Goal: Information Seeking & Learning: Find specific fact

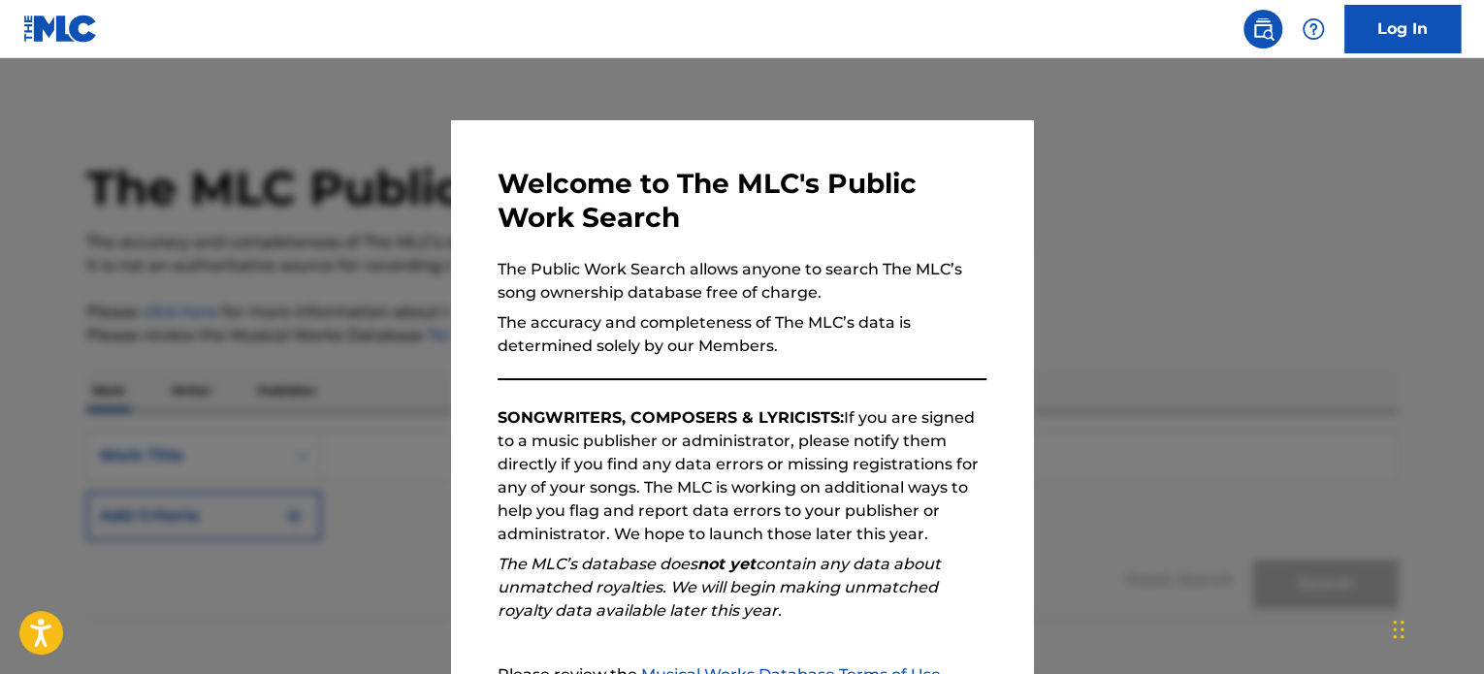
scroll to position [182, 0]
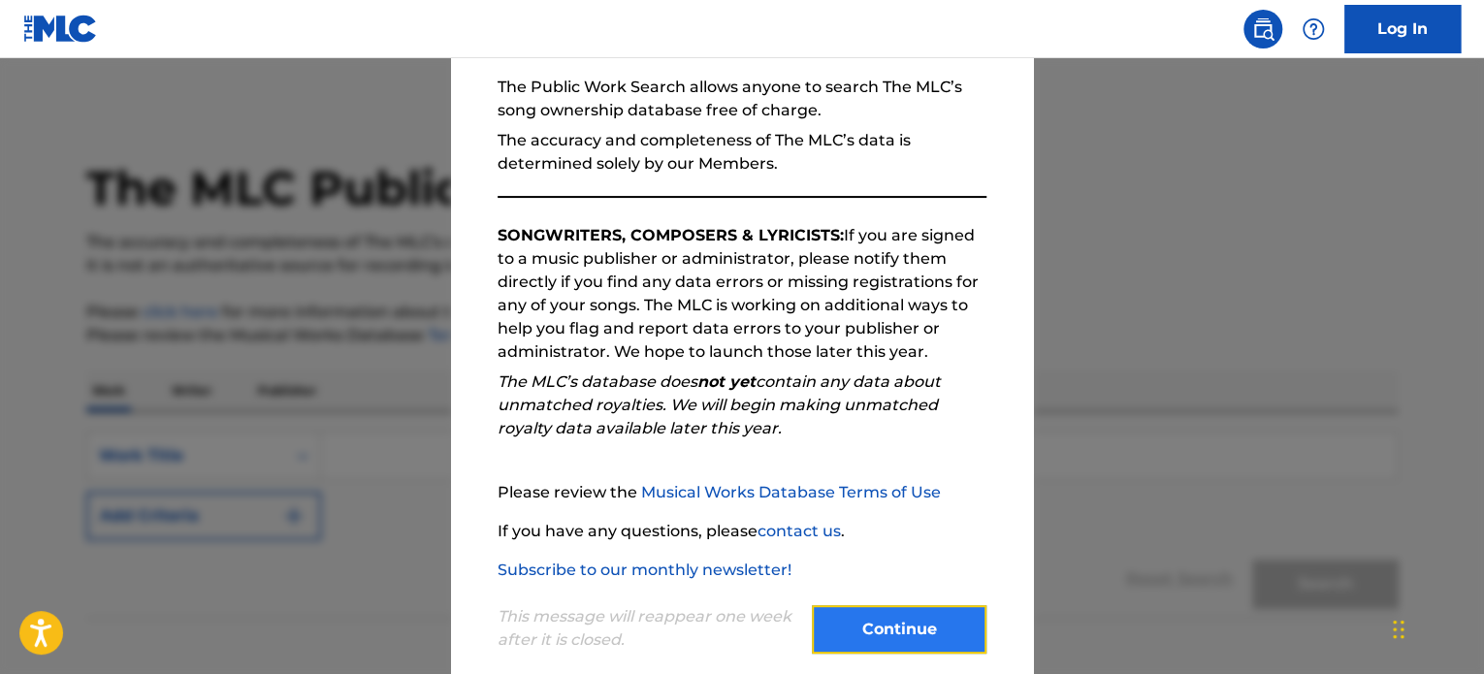
click at [856, 624] on button "Continue" at bounding box center [899, 629] width 175 height 48
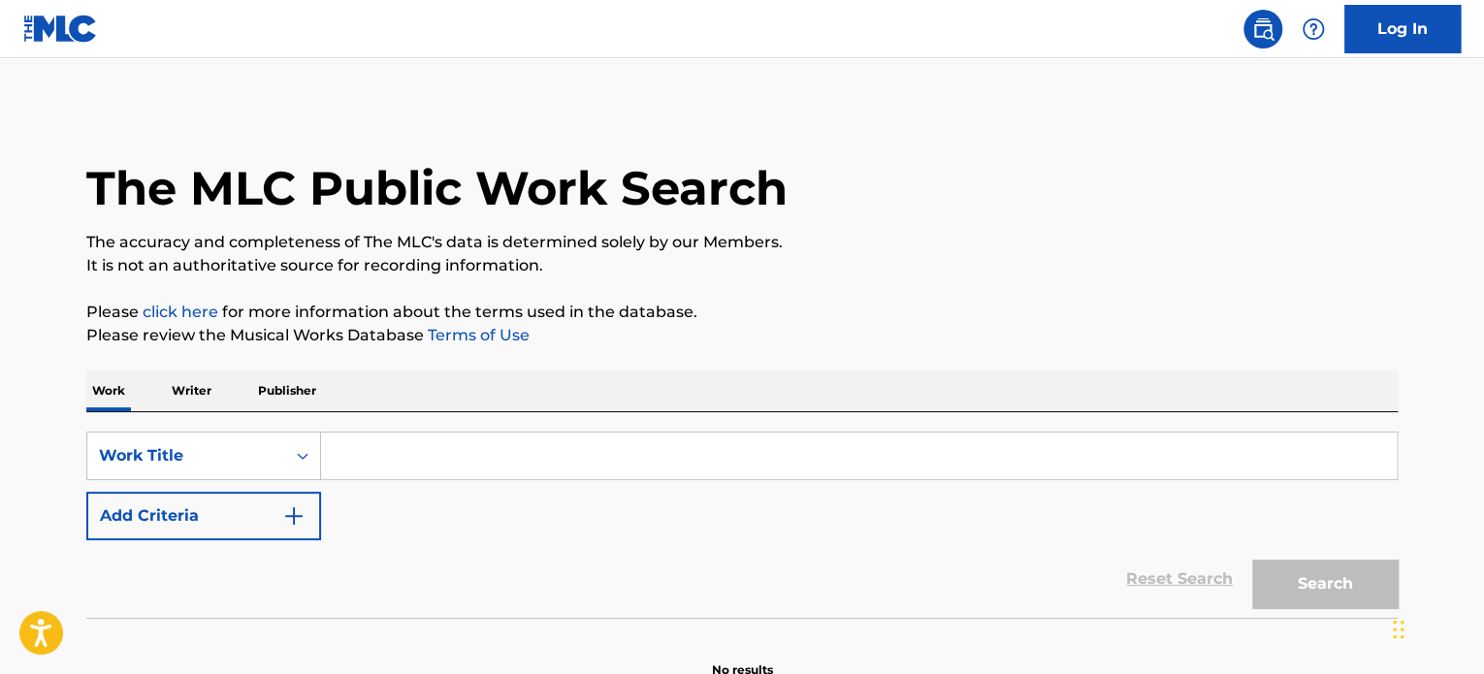
click at [357, 460] on input "Search Form" at bounding box center [858, 455] width 1075 height 47
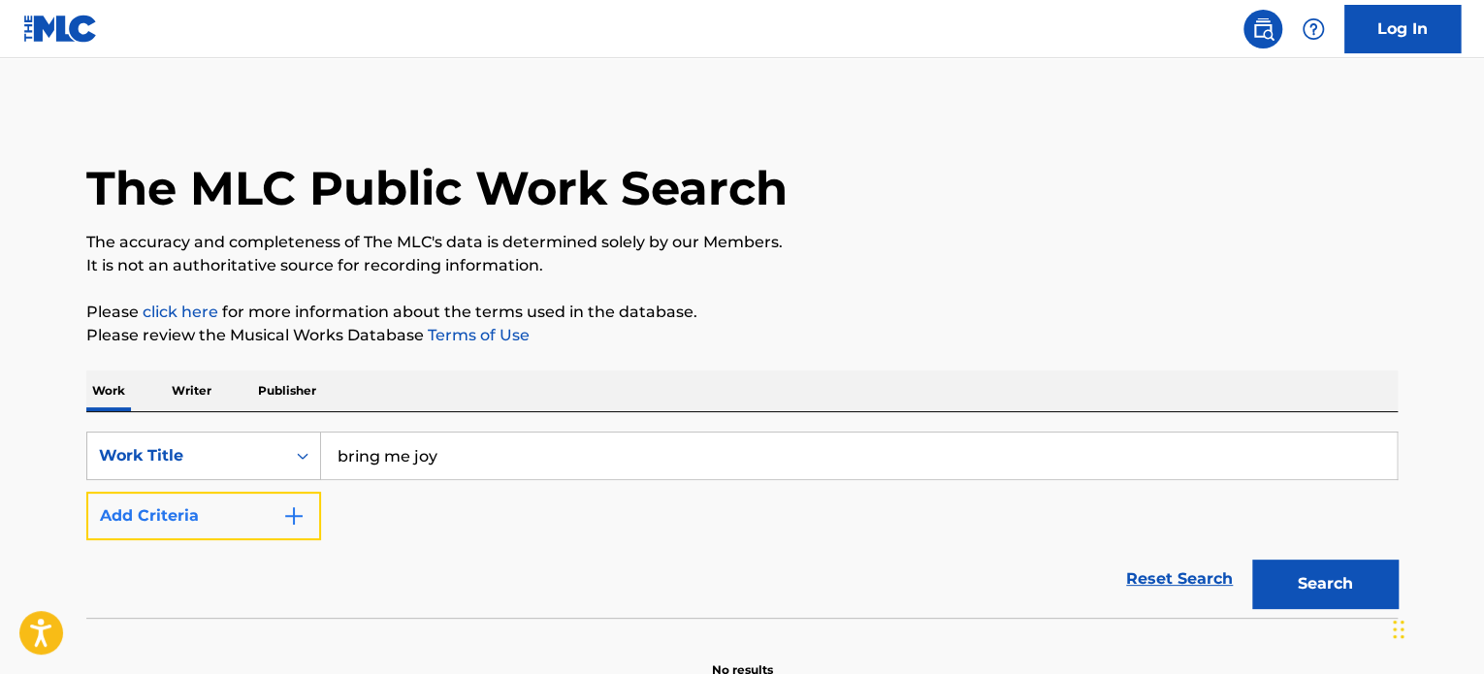
click at [275, 511] on button "Add Criteria" at bounding box center [203, 516] width 235 height 48
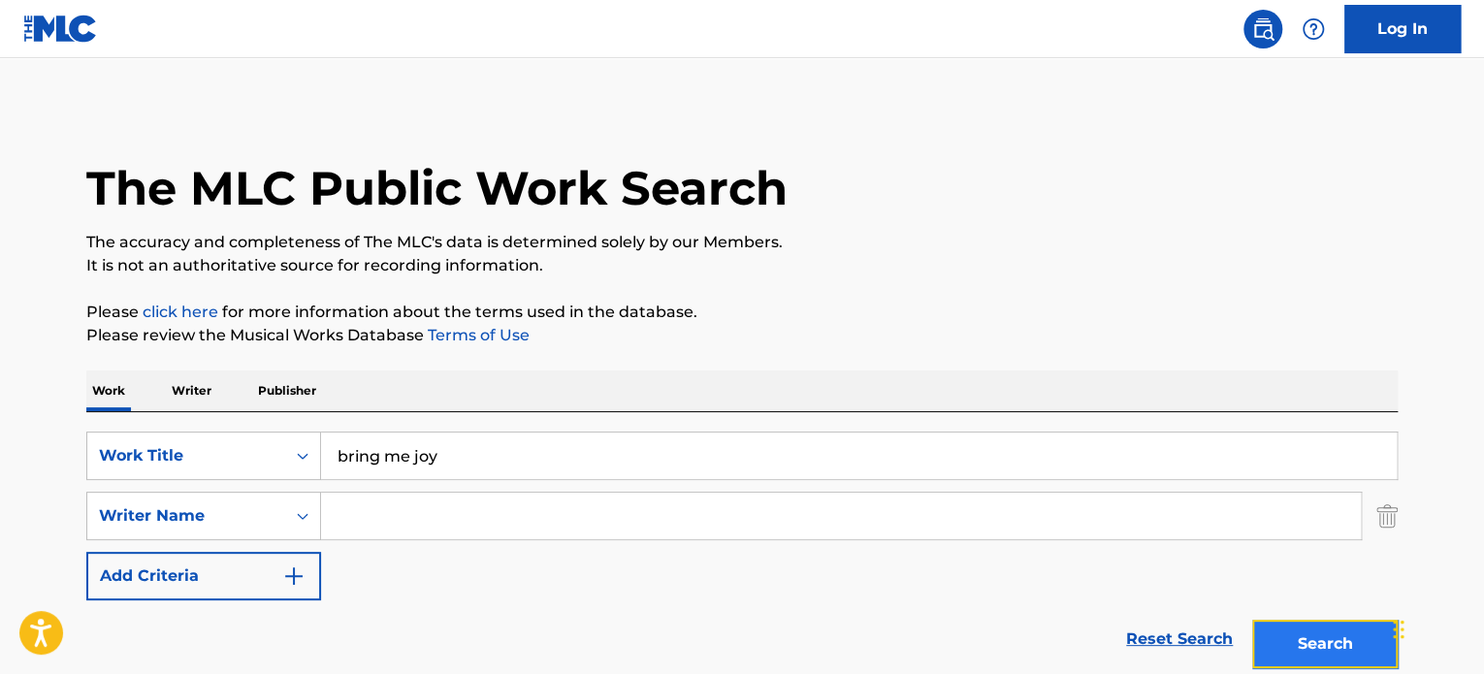
click at [1349, 625] on button "Search" at bounding box center [1324, 644] width 145 height 48
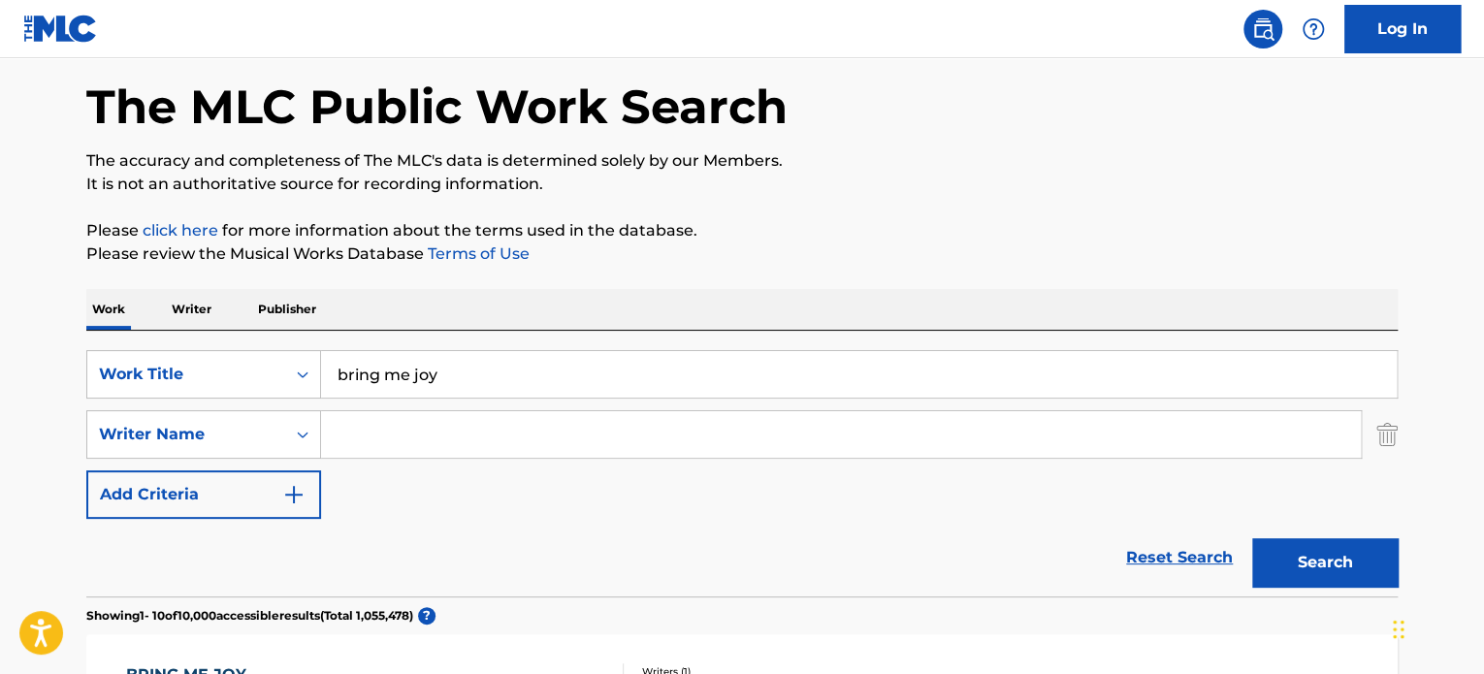
scroll to position [0, 0]
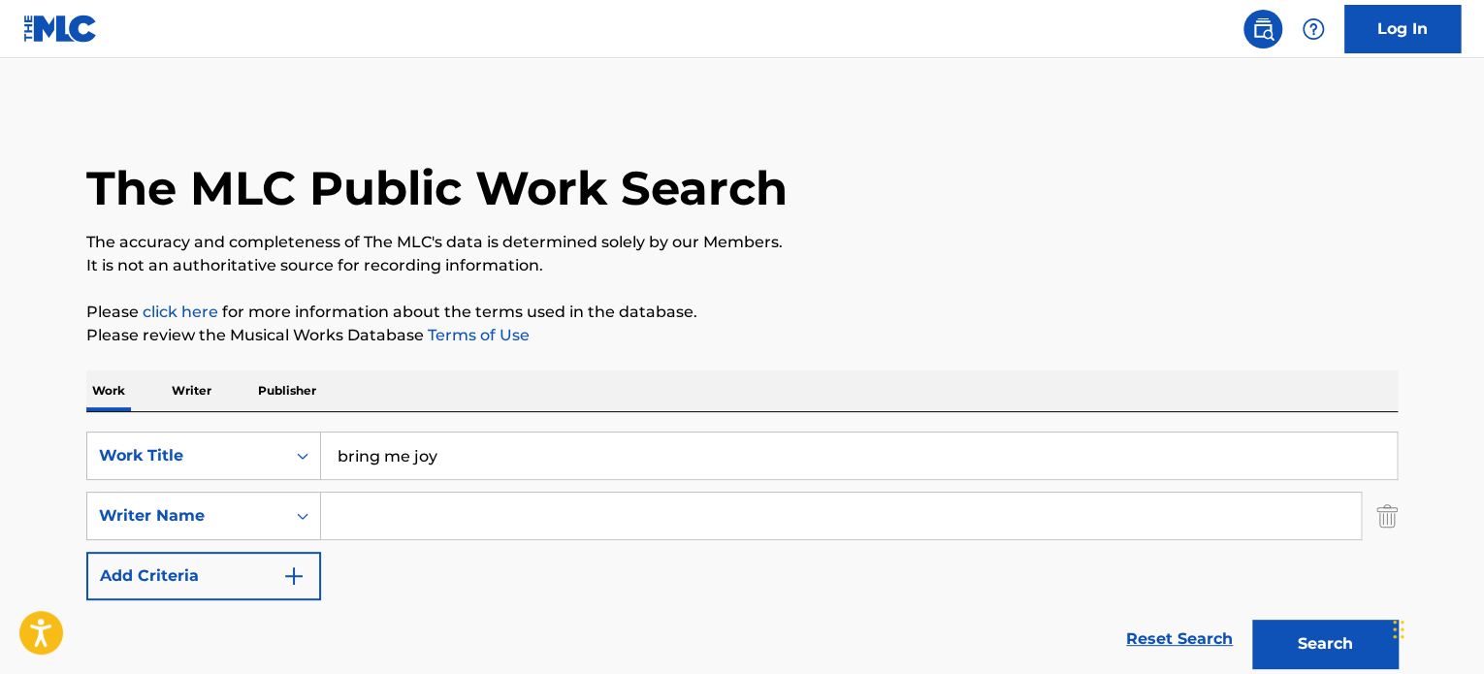
click at [376, 523] on input "Search Form" at bounding box center [840, 516] width 1039 height 47
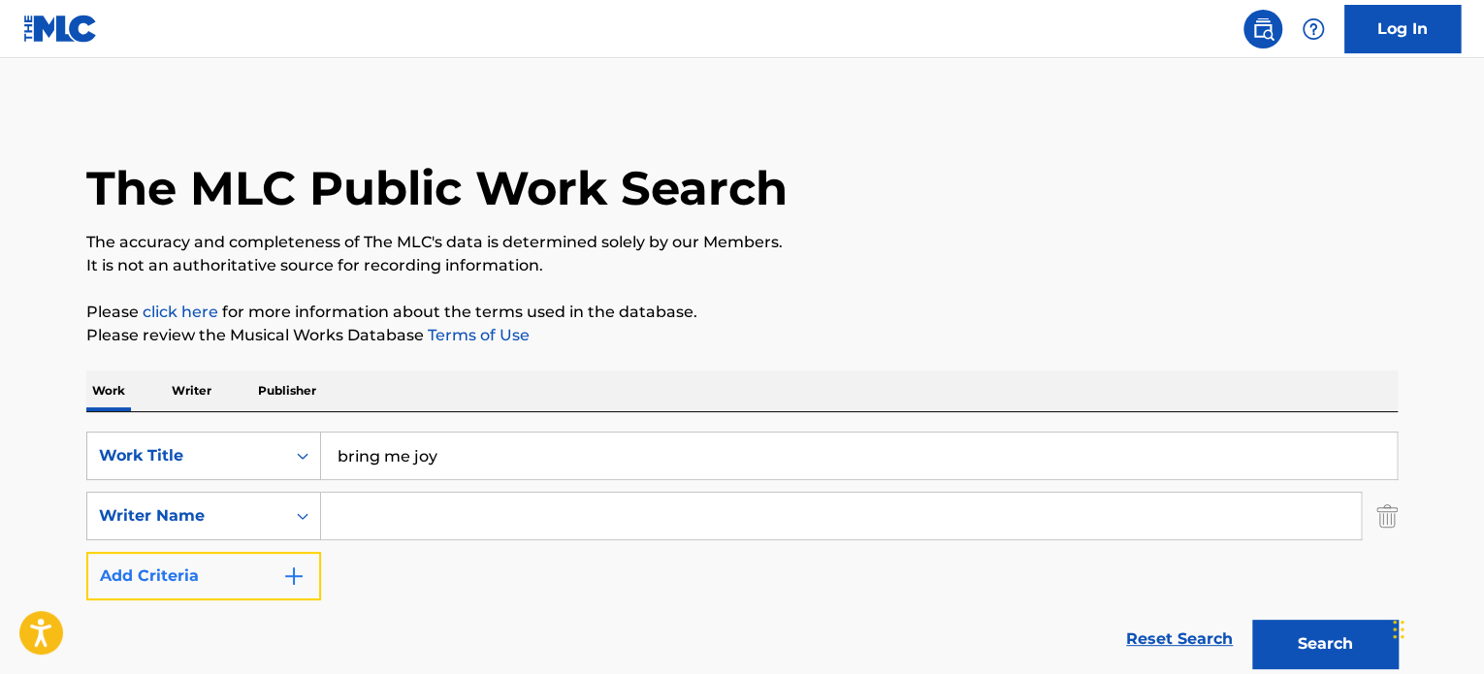
click at [289, 572] on img "Search Form" at bounding box center [293, 575] width 23 height 23
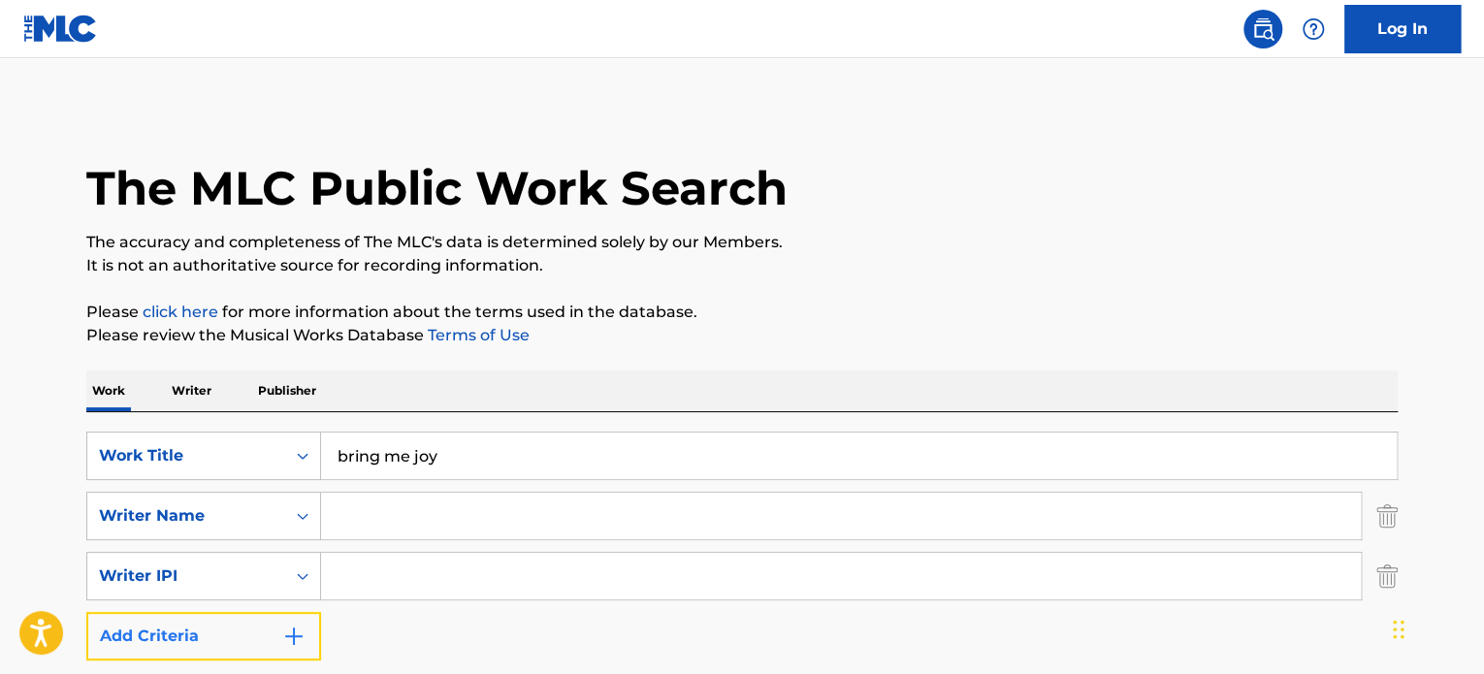
click at [301, 636] on img "Search Form" at bounding box center [293, 635] width 23 height 23
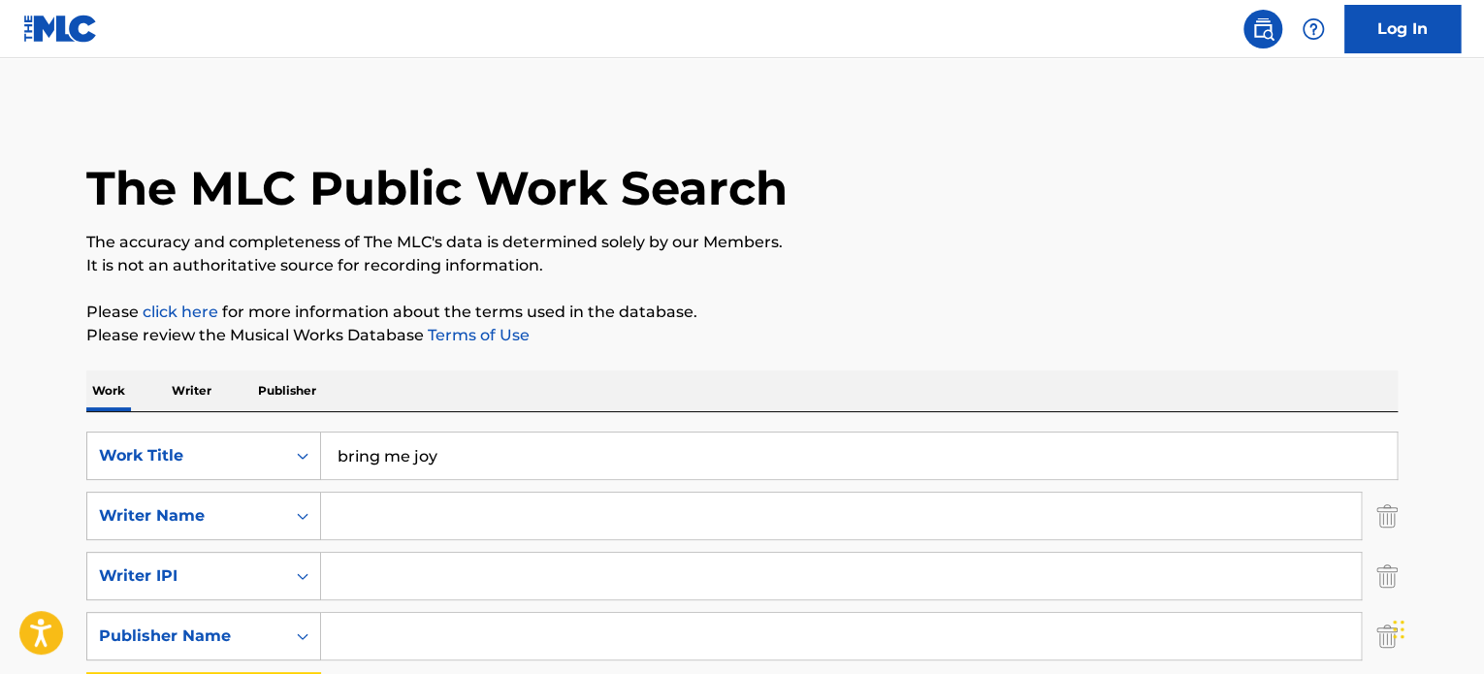
scroll to position [155, 0]
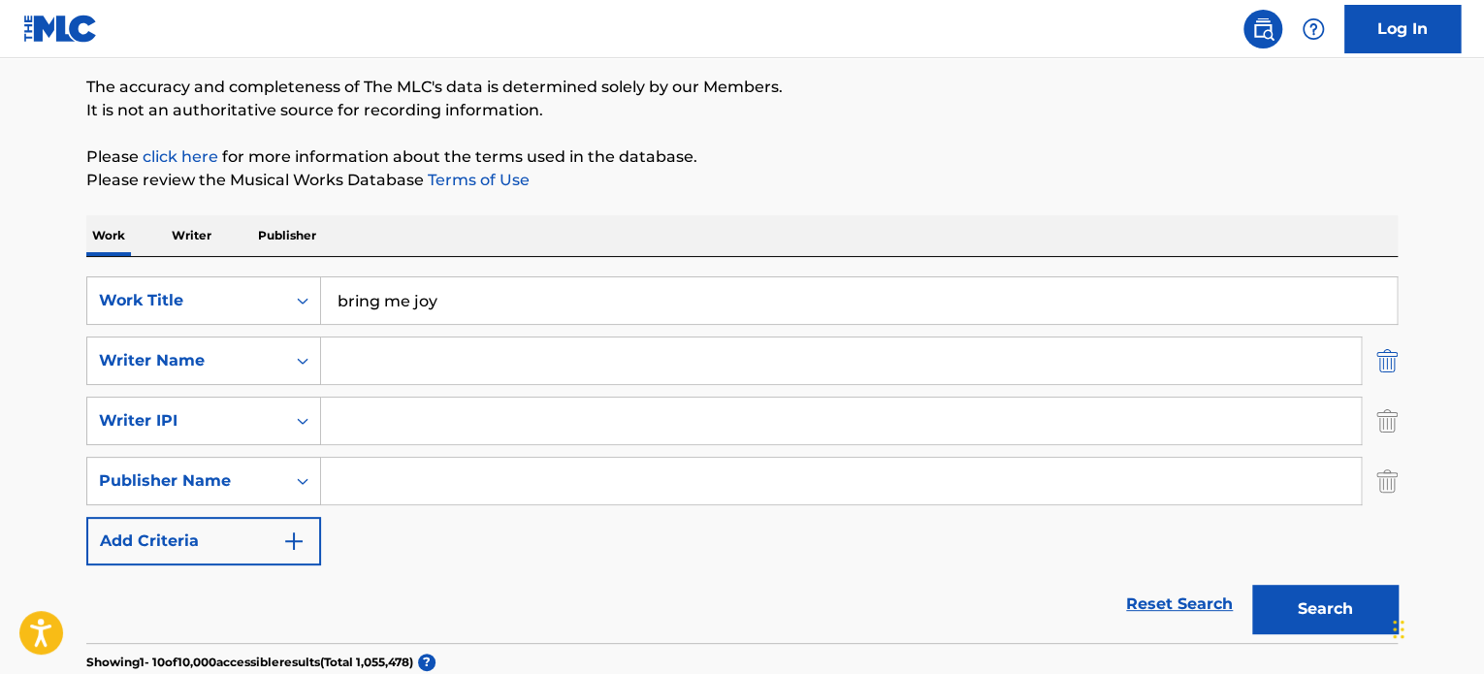
click at [1380, 370] on img "Search Form" at bounding box center [1386, 360] width 21 height 48
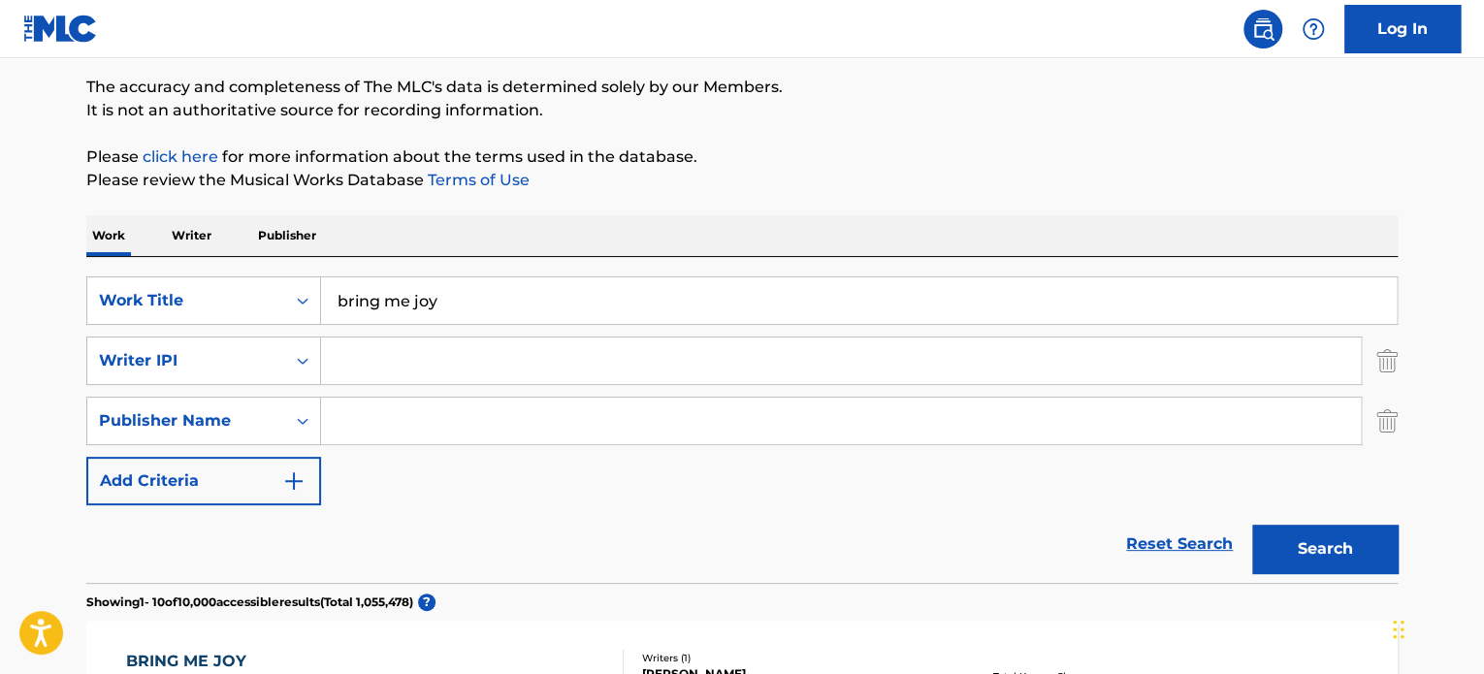
click at [1380, 370] on img "Search Form" at bounding box center [1386, 360] width 21 height 48
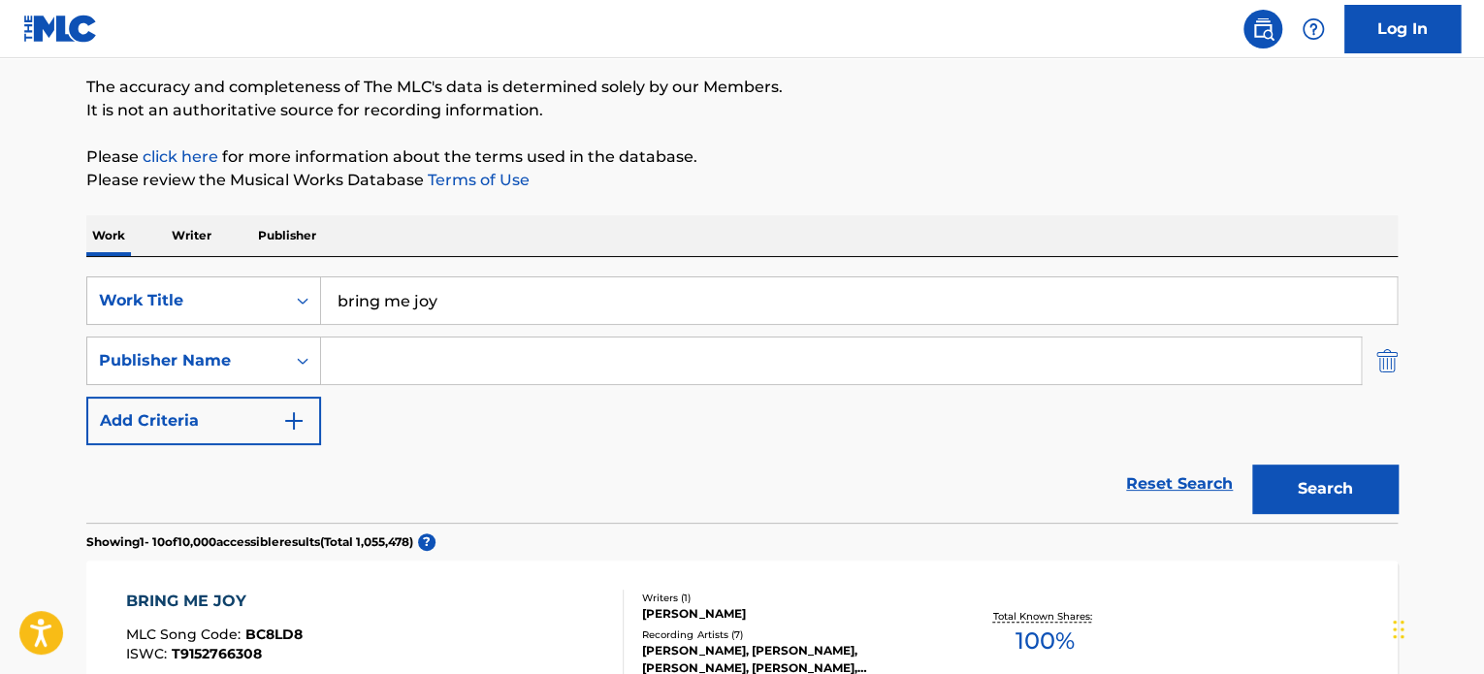
click at [1380, 371] on img "Search Form" at bounding box center [1386, 360] width 21 height 48
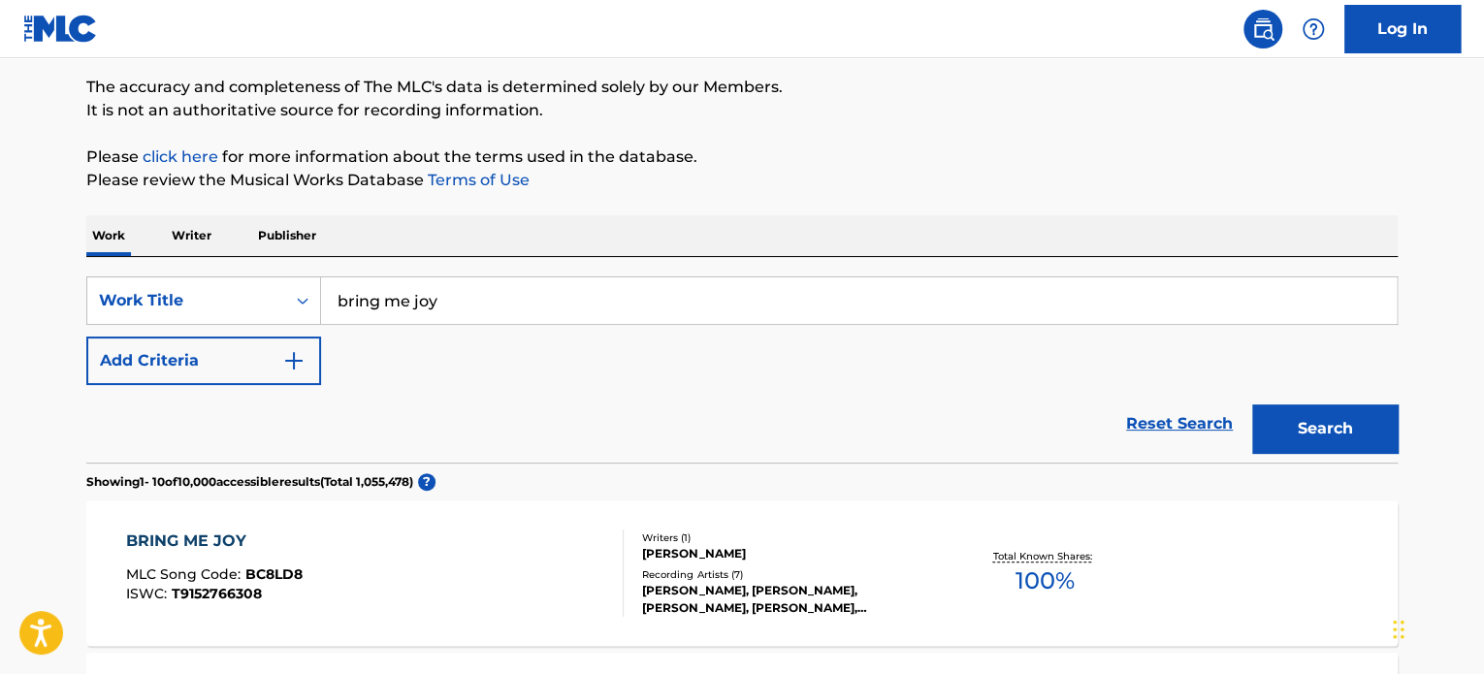
click at [770, 304] on input "bring me joy" at bounding box center [858, 300] width 1075 height 47
type input "bring me joy Lovely guy music"
click at [1252, 404] on button "Search" at bounding box center [1324, 428] width 145 height 48
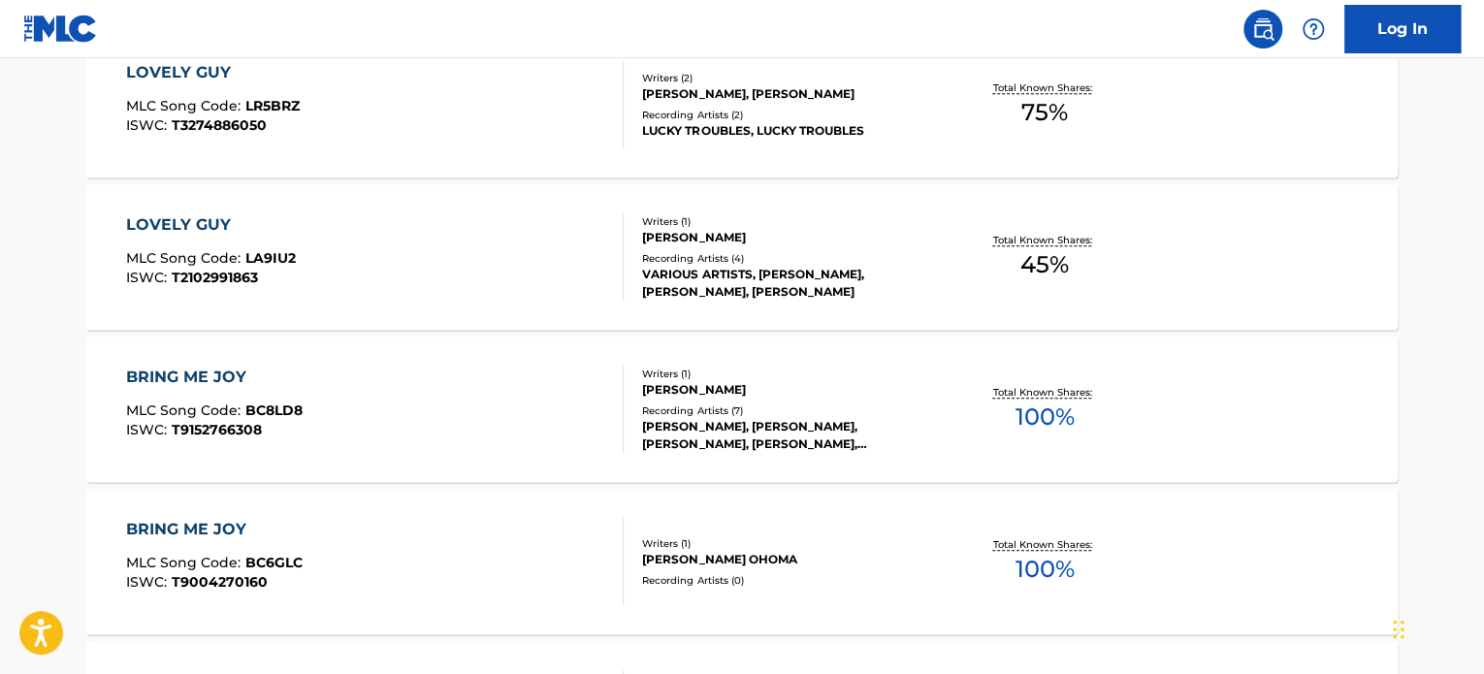
scroll to position [0, 0]
